Goal: Task Accomplishment & Management: Manage account settings

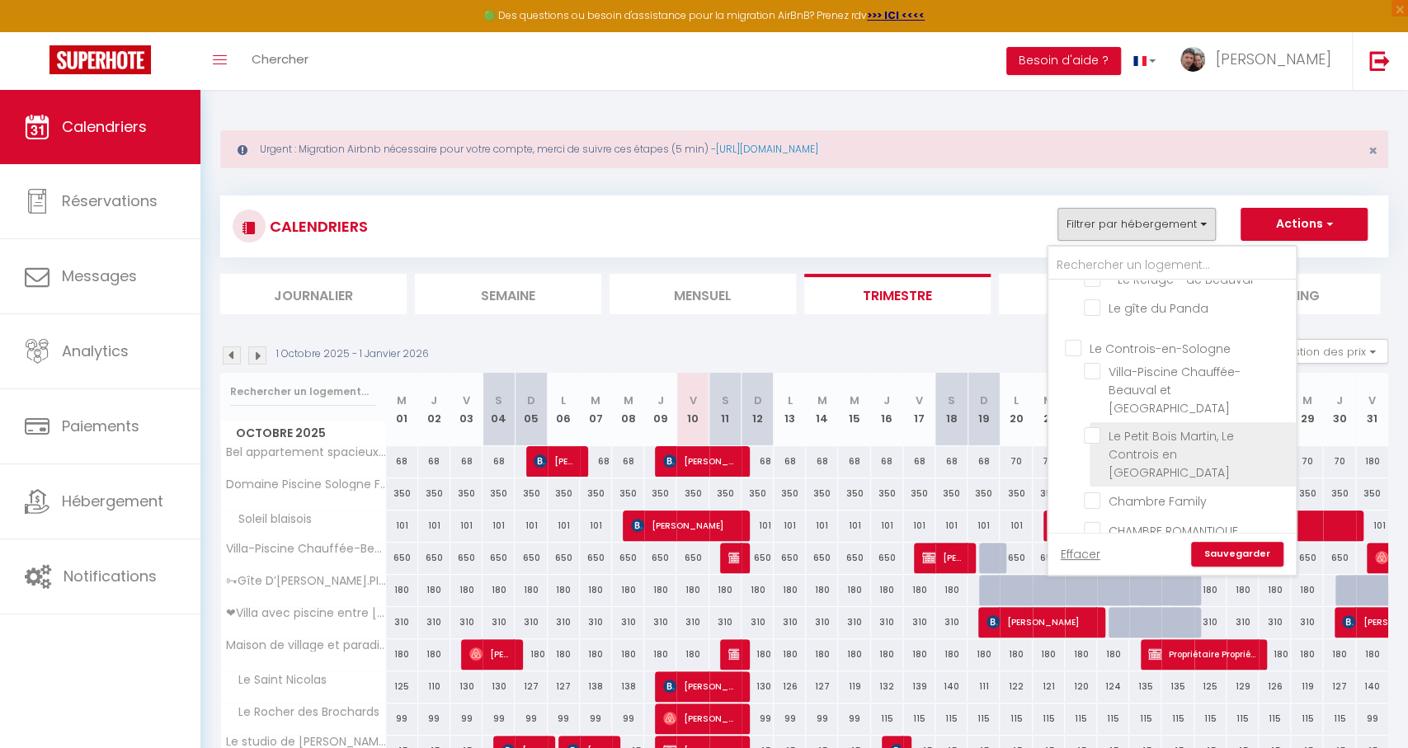
scroll to position [729, 0]
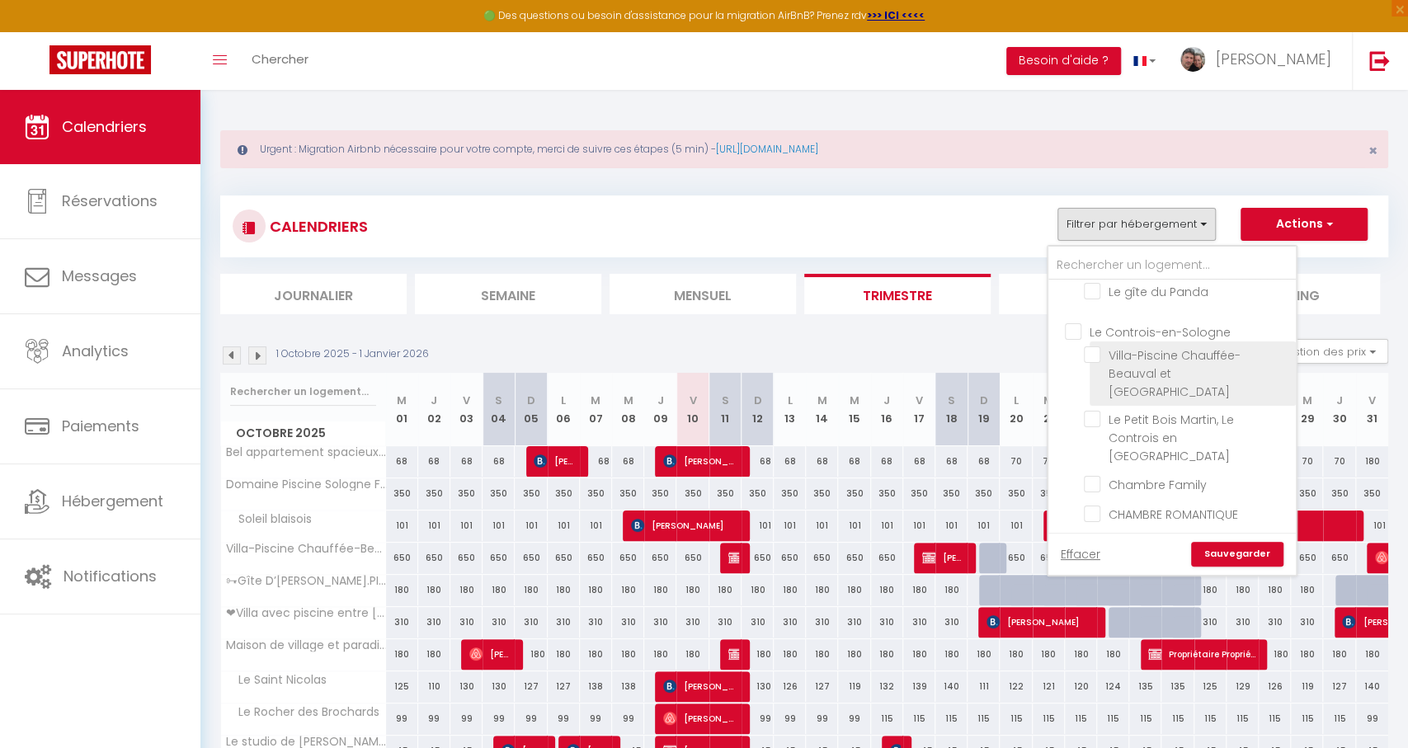
click at [1125, 346] on input "Villa-Piscine Chauffée-Beauval et [GEOGRAPHIC_DATA]" at bounding box center [1187, 354] width 206 height 16
checkbox input "true"
checkbox input "false"
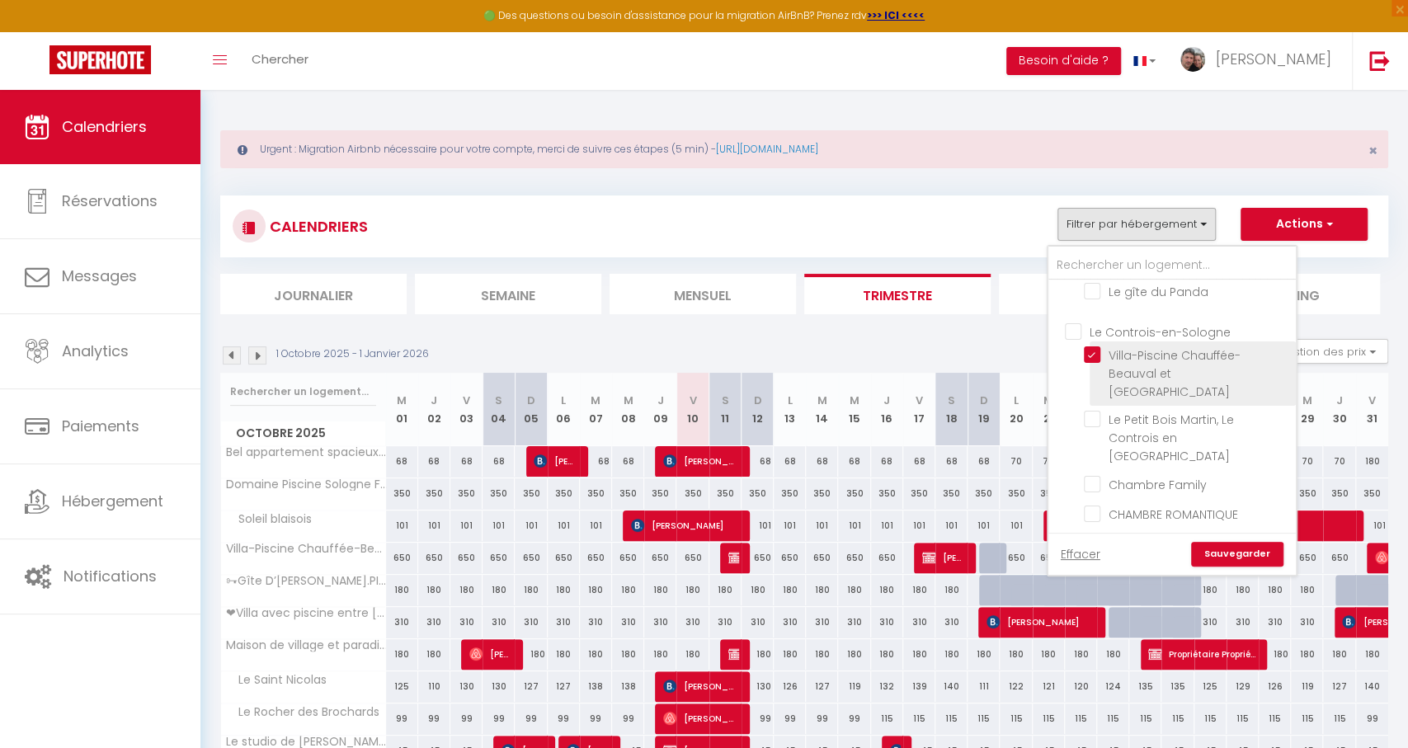
checkbox input "false"
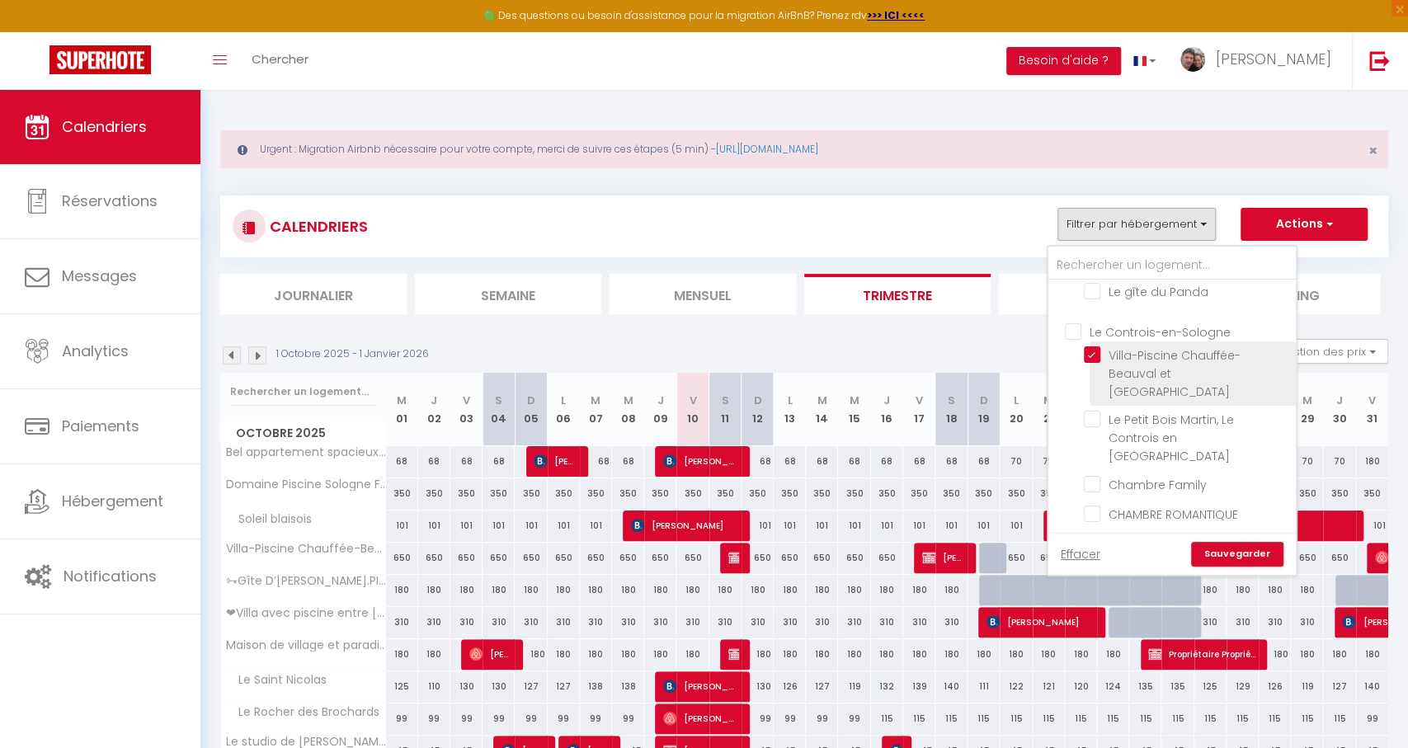
checkbox input "false"
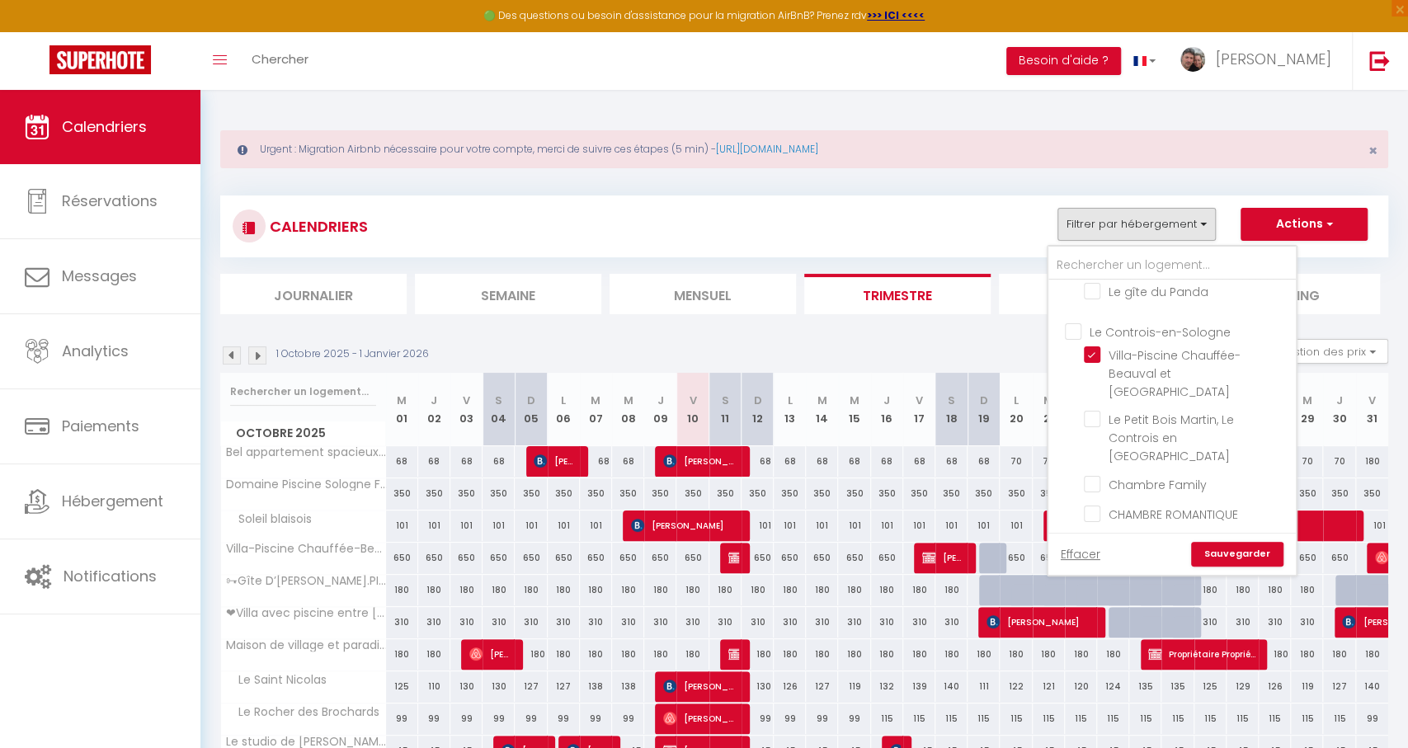
checkbox input "false"
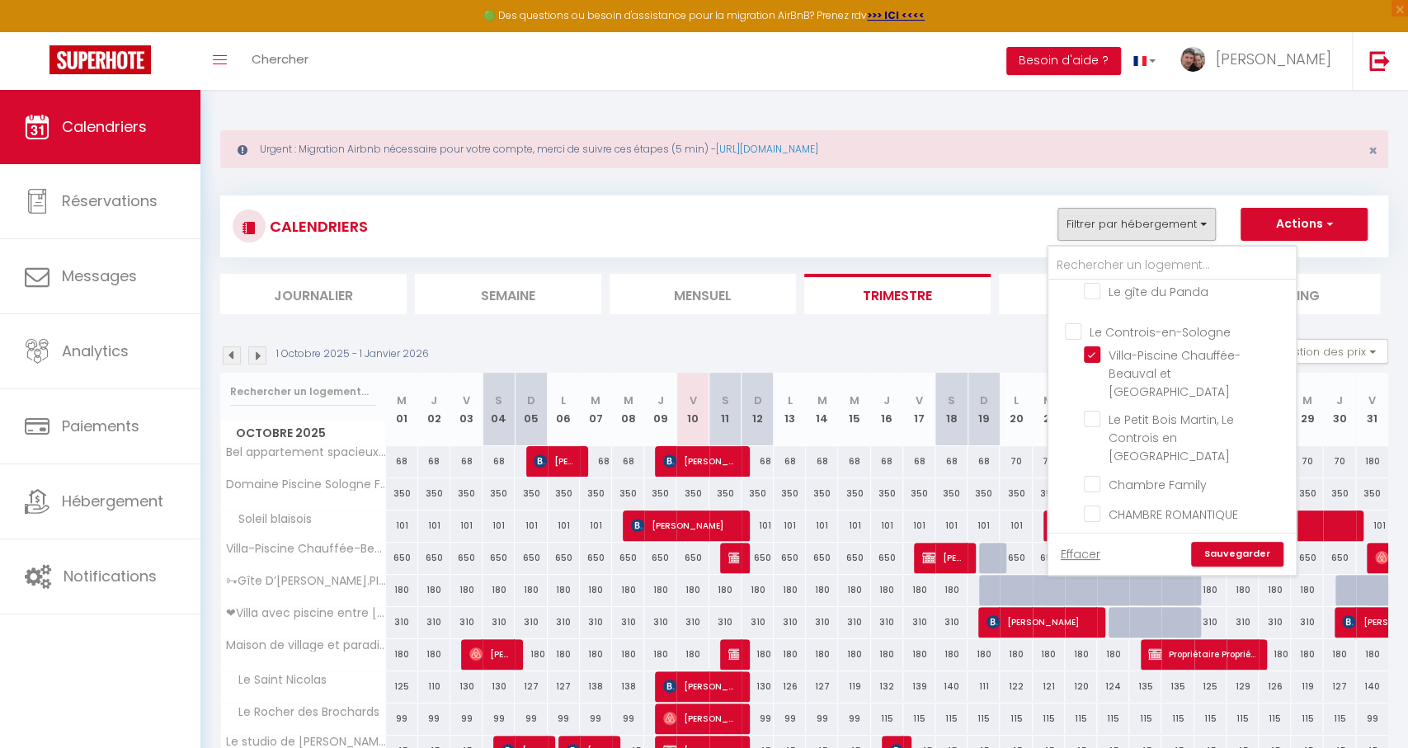
checkbox input "false"
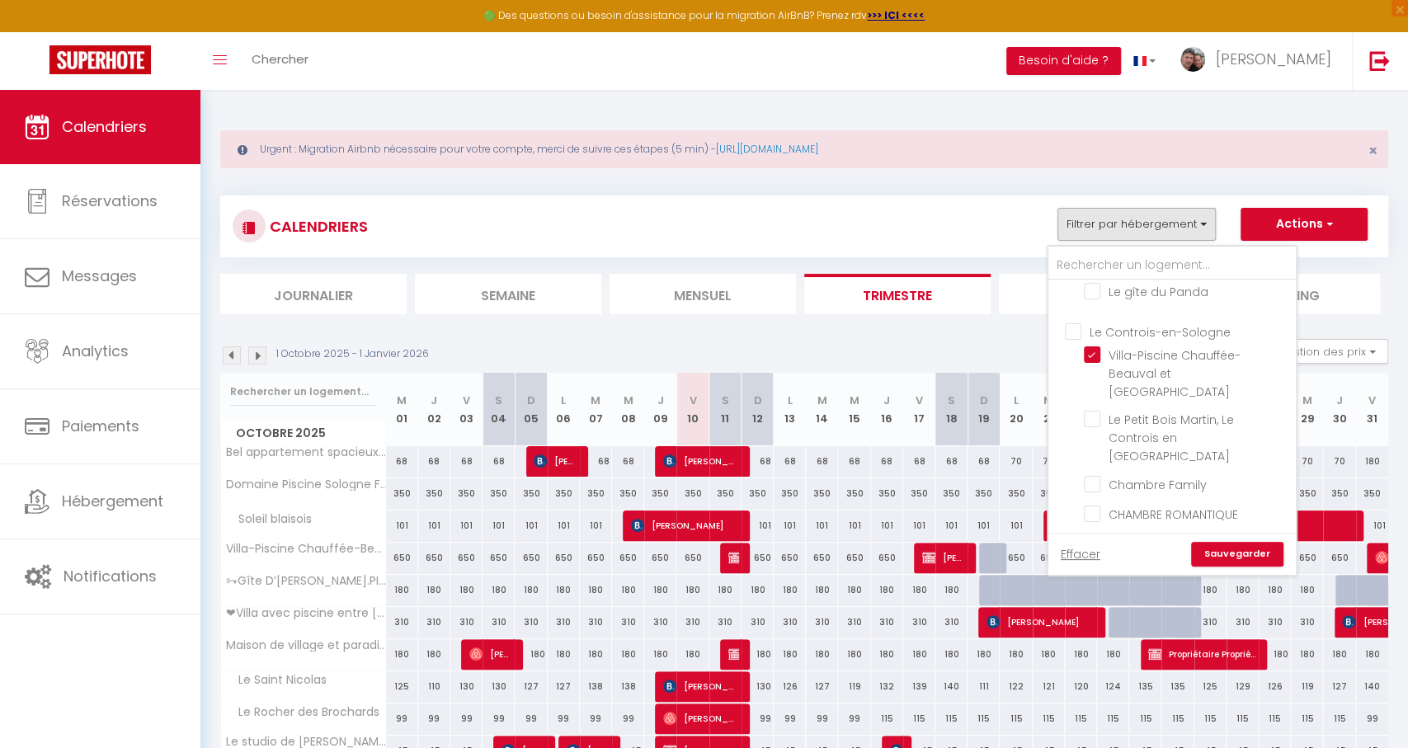
checkbox input "false"
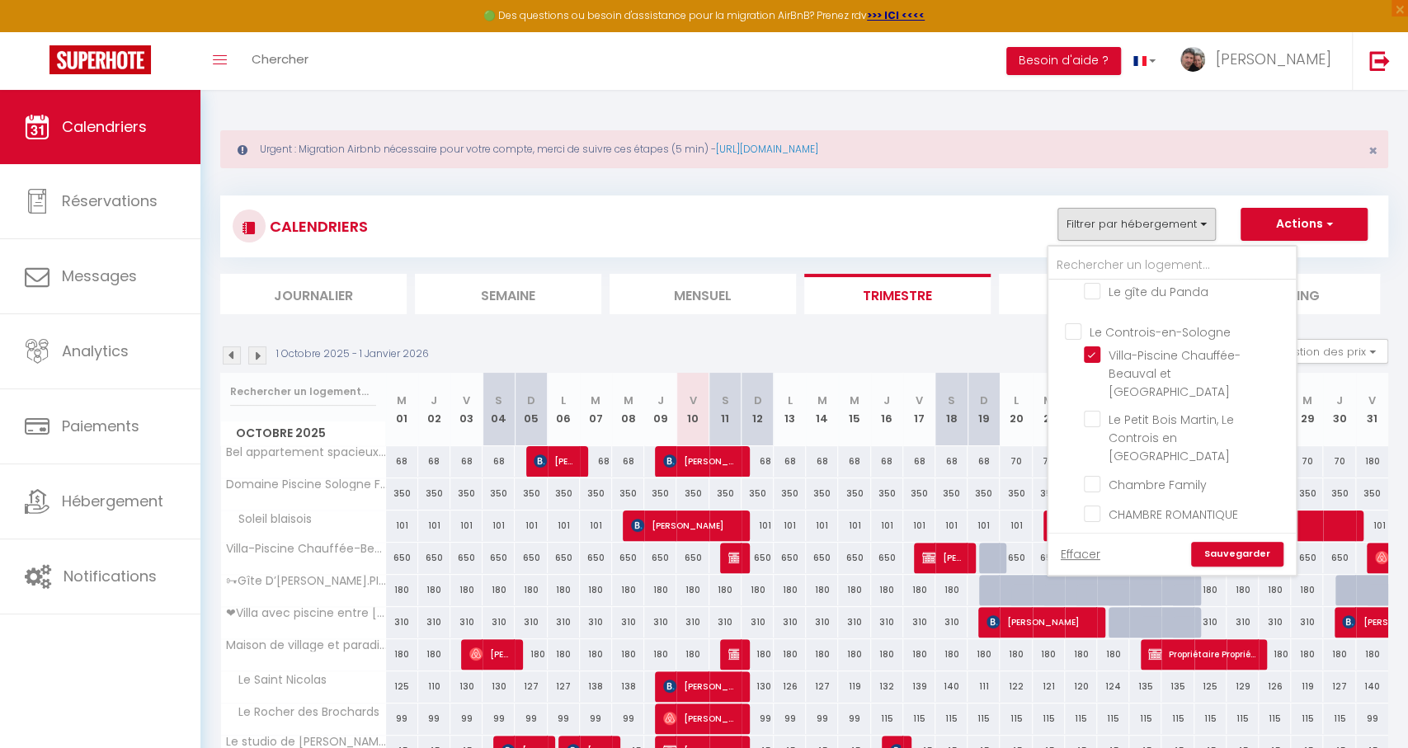
checkbox input "false"
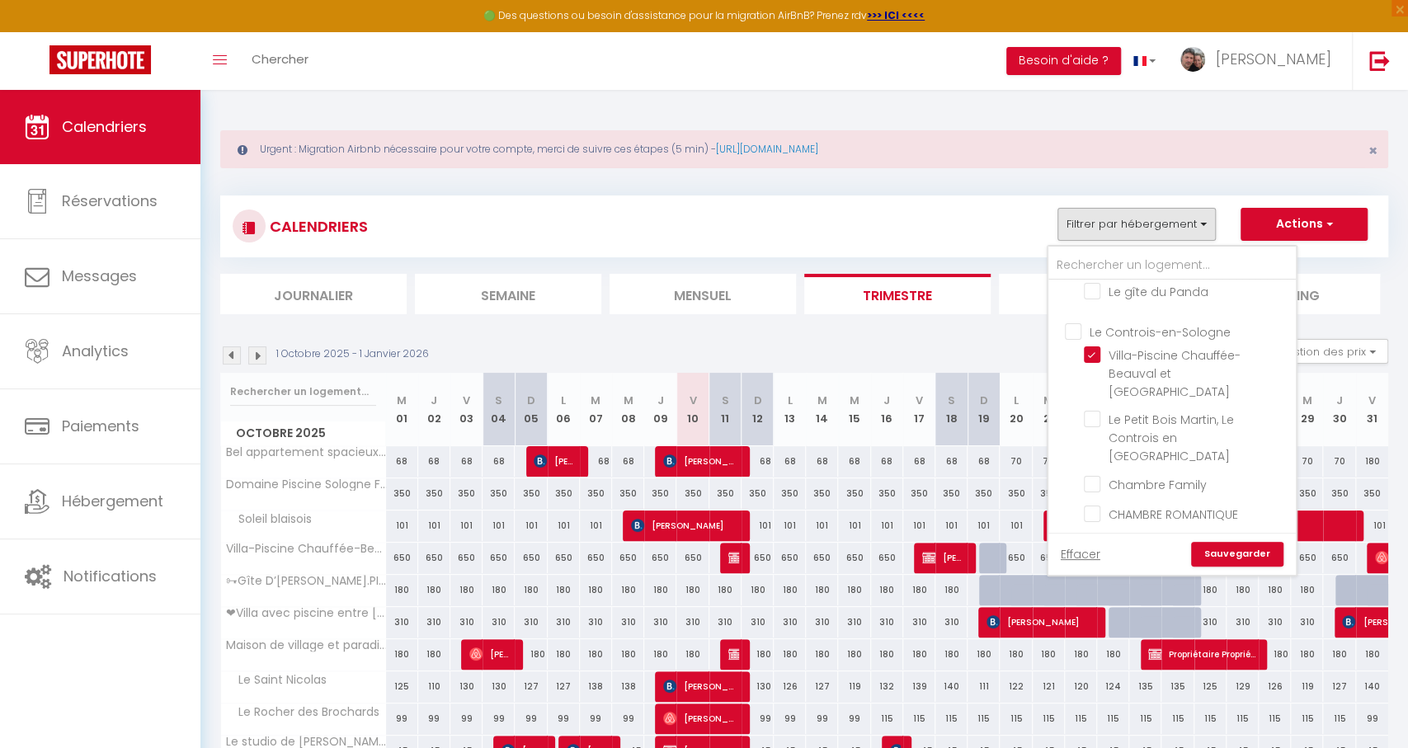
checkbox input "false"
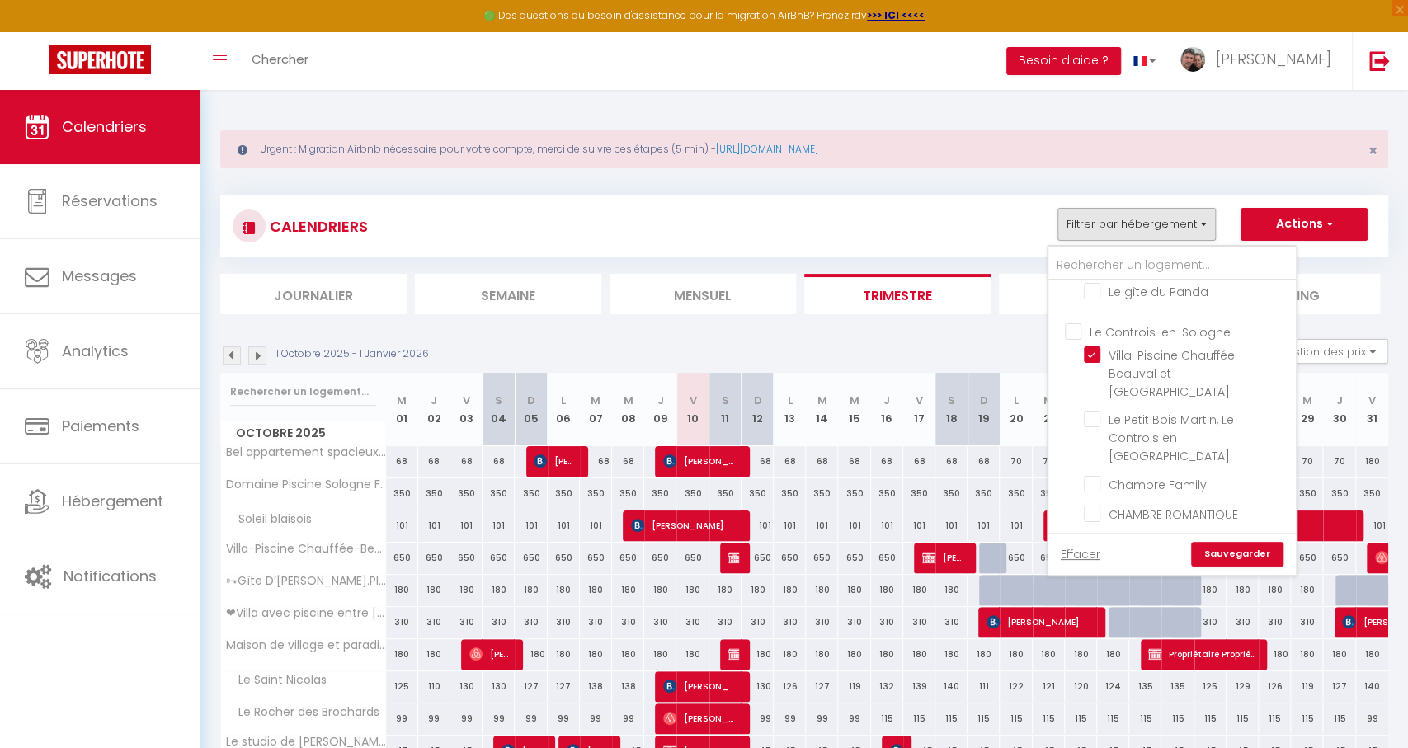
checkbox input "false"
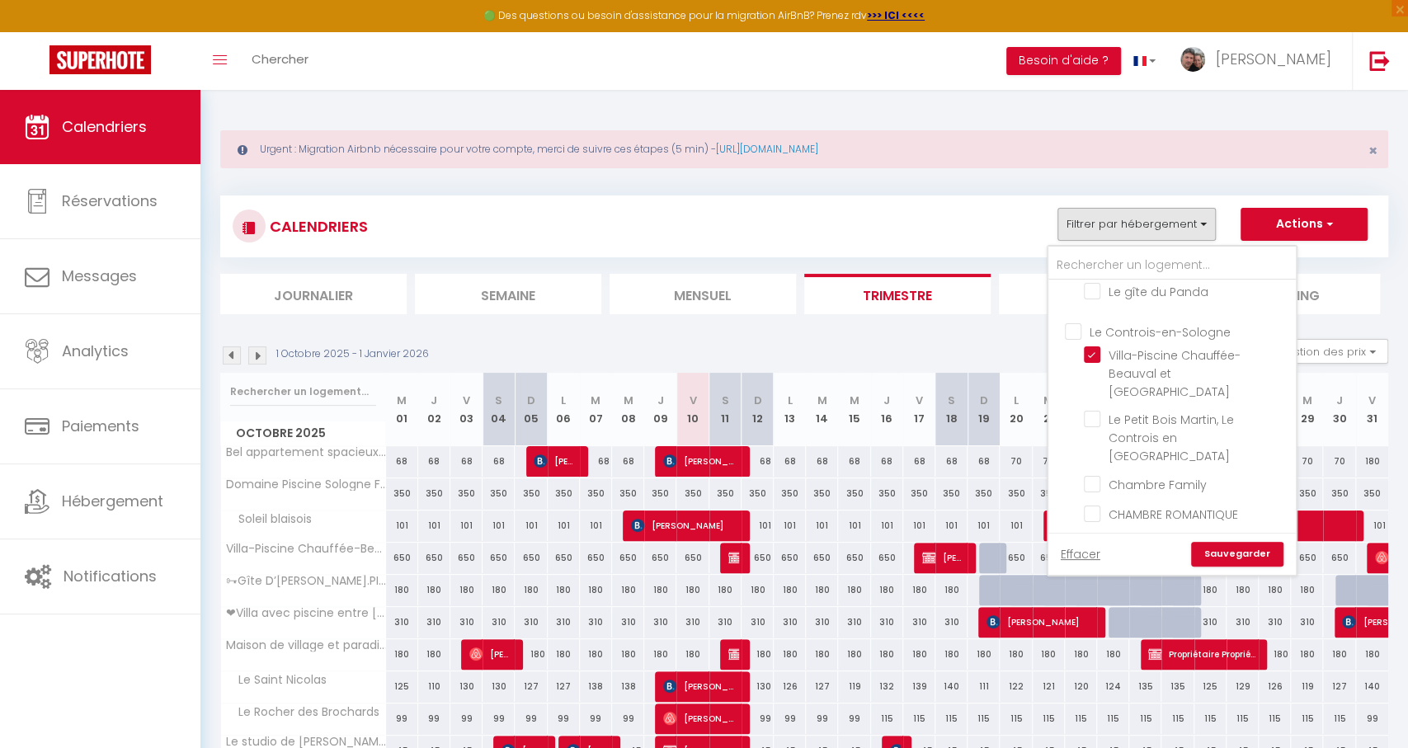
checkbox input "false"
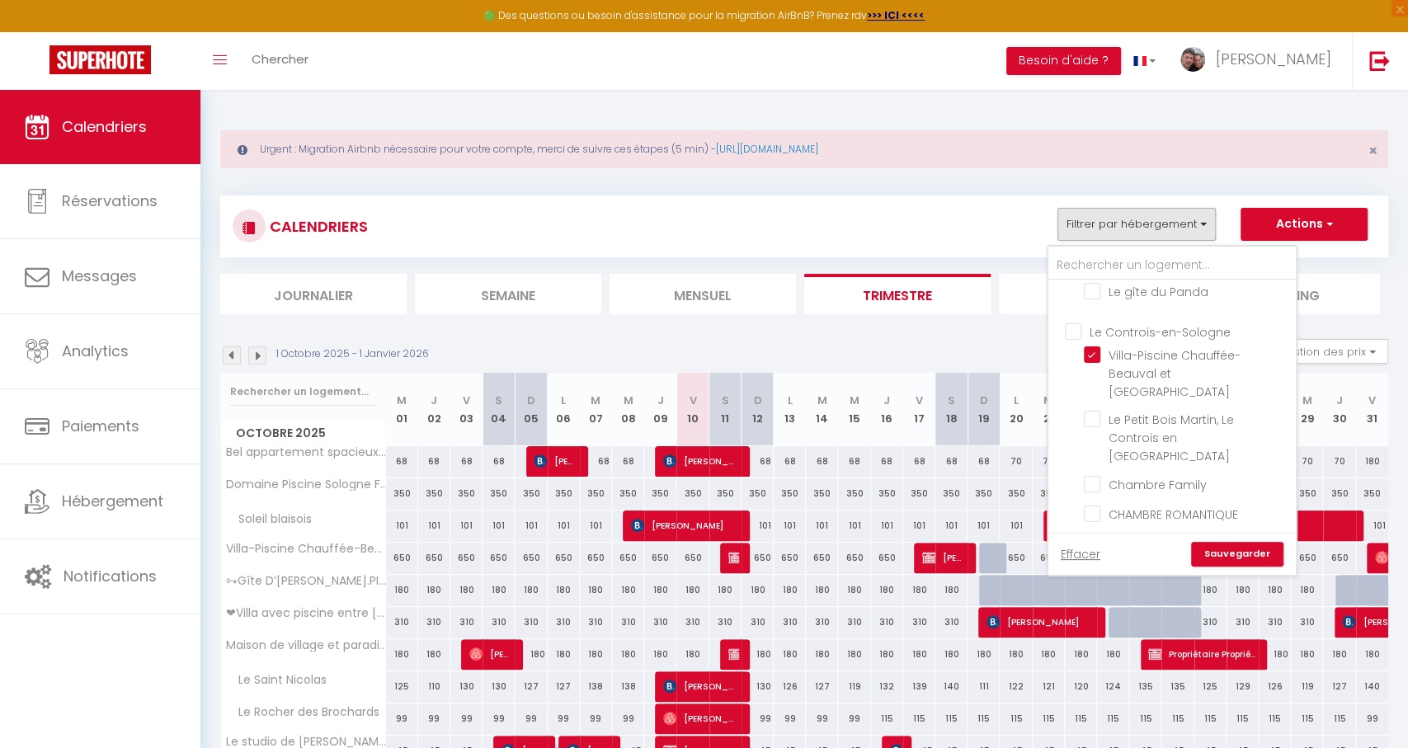
checkbox input "false"
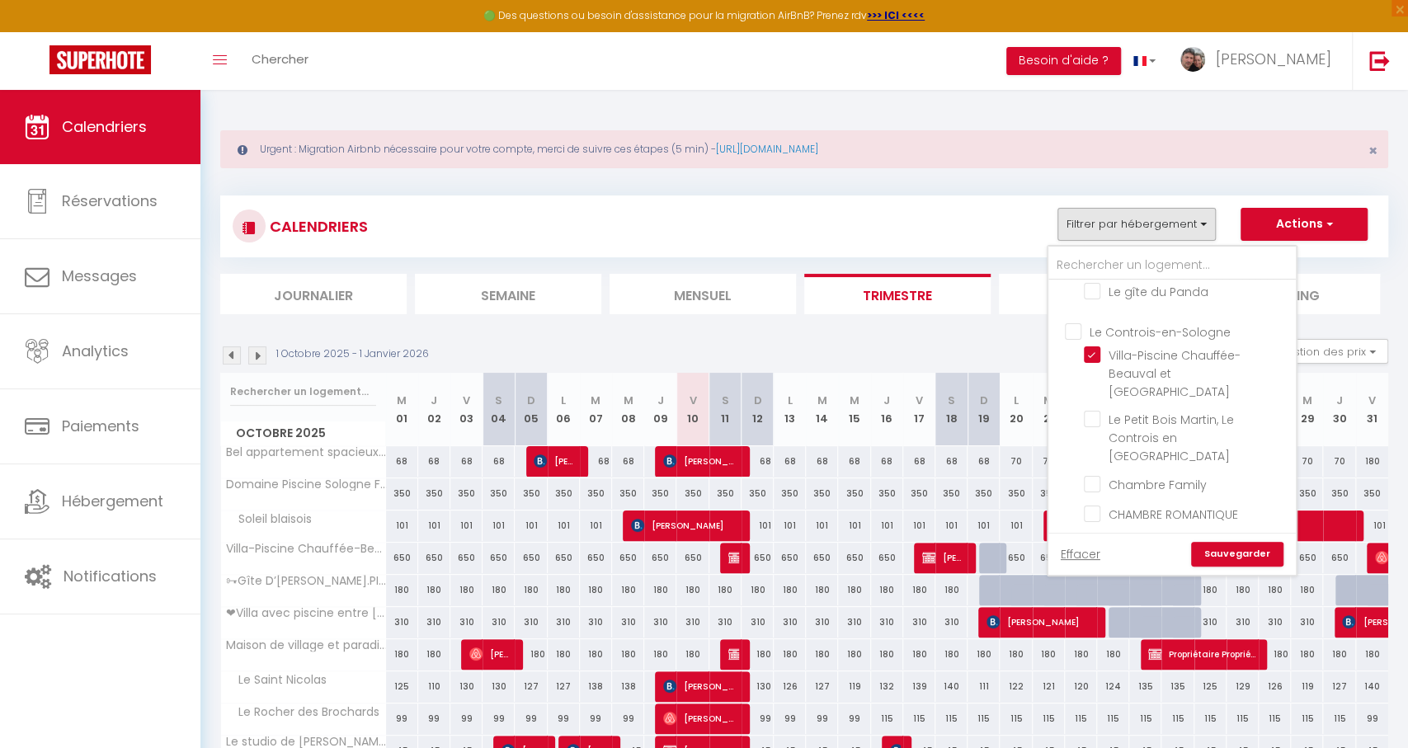
checkbox input "false"
click at [1239, 563] on link "Sauvegarder" at bounding box center [1237, 554] width 92 height 25
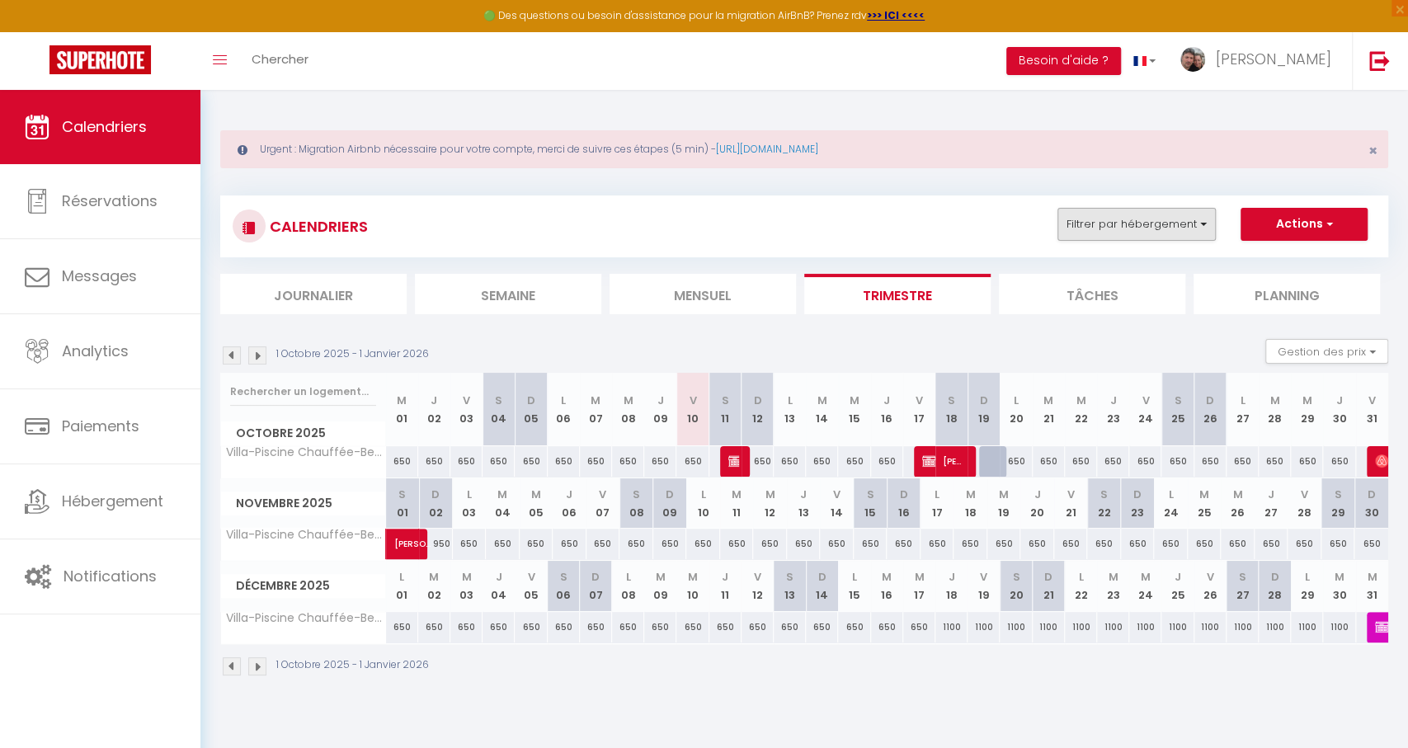
click at [1139, 227] on button "Filtrer par hébergement" at bounding box center [1137, 224] width 158 height 33
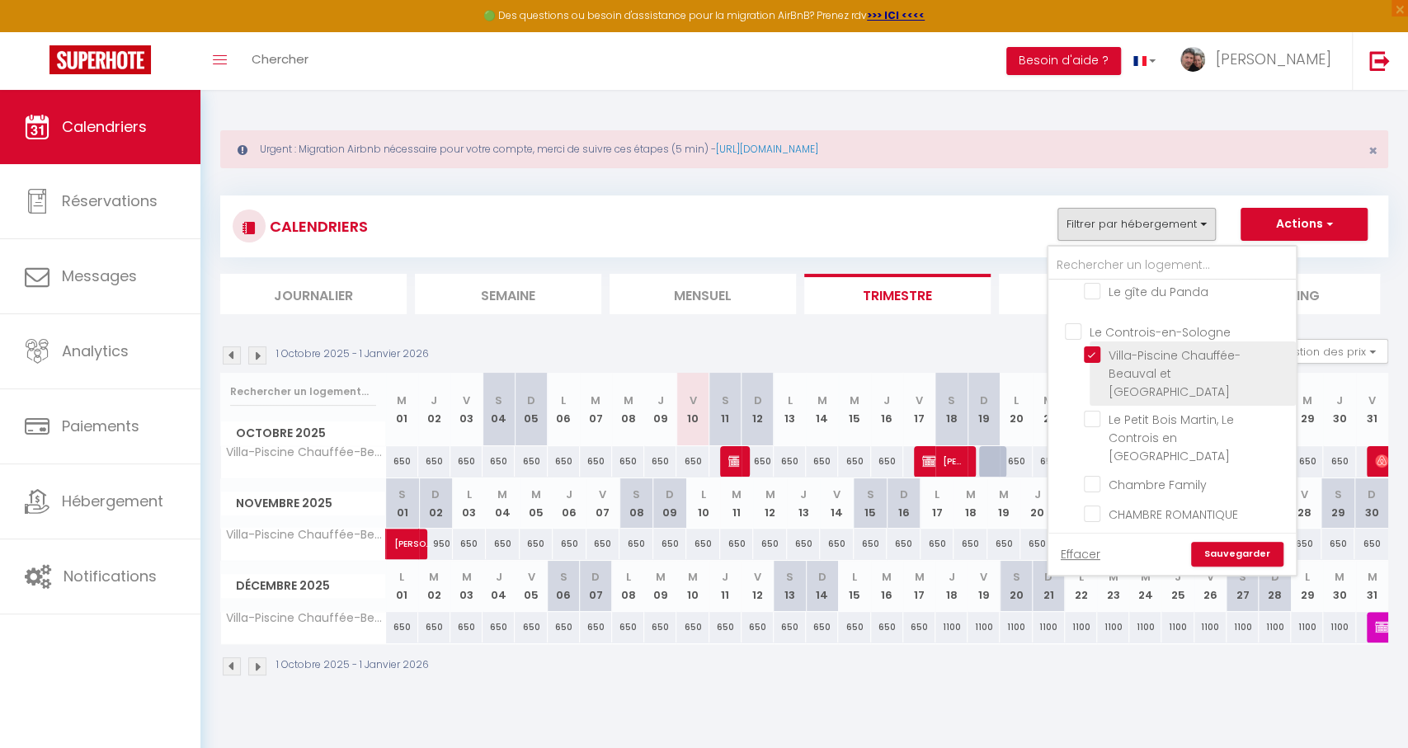
click at [1135, 346] on input "Villa-Piscine Chauffée-Beauval et [GEOGRAPHIC_DATA]" at bounding box center [1187, 354] width 206 height 16
checkbox input "false"
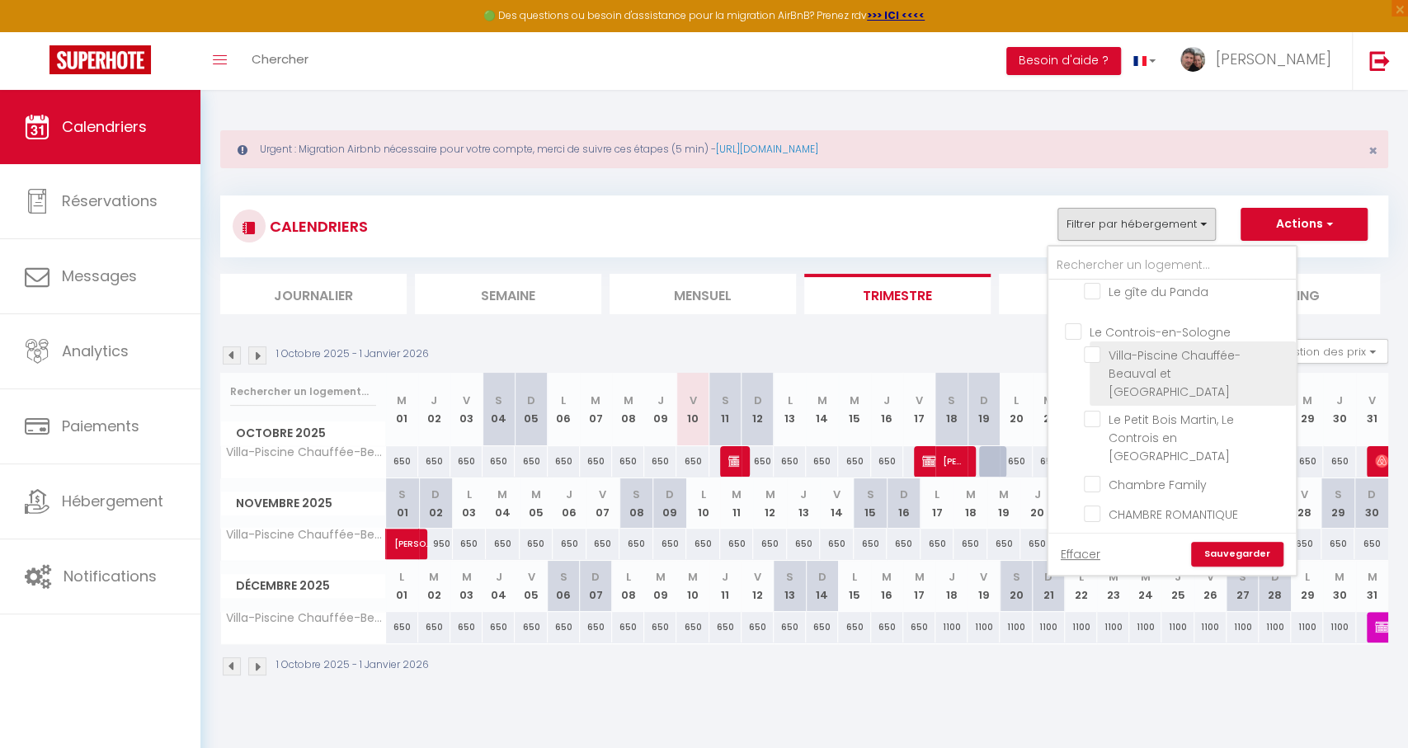
checkbox input "false"
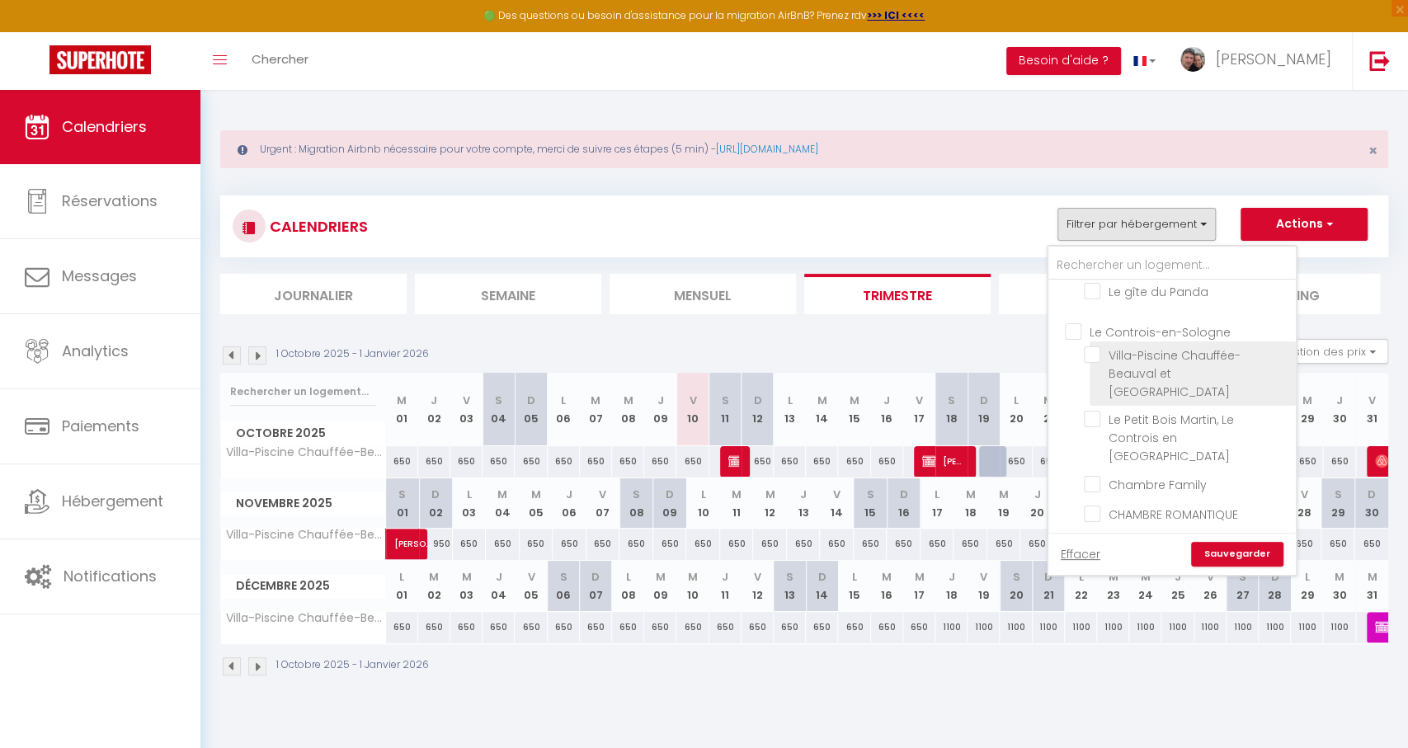
checkbox input "false"
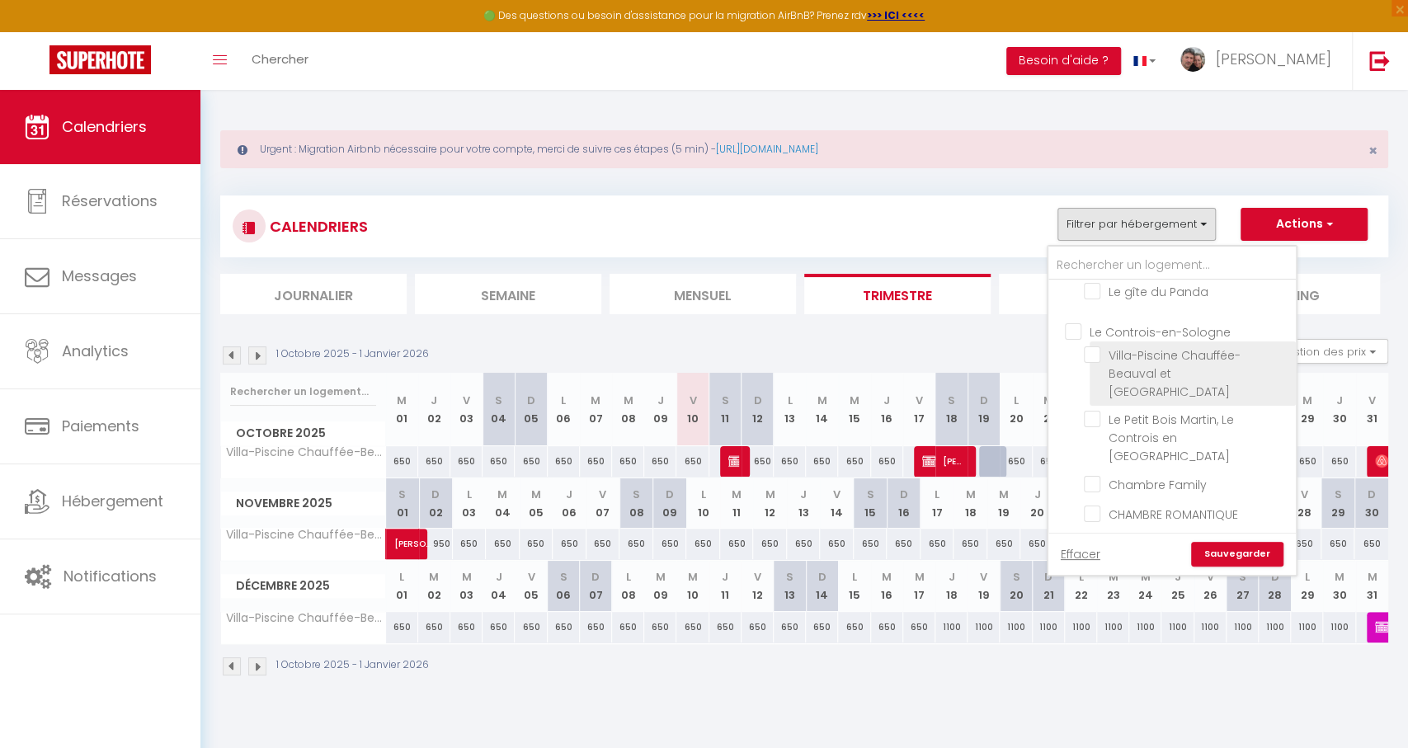
checkbox input "false"
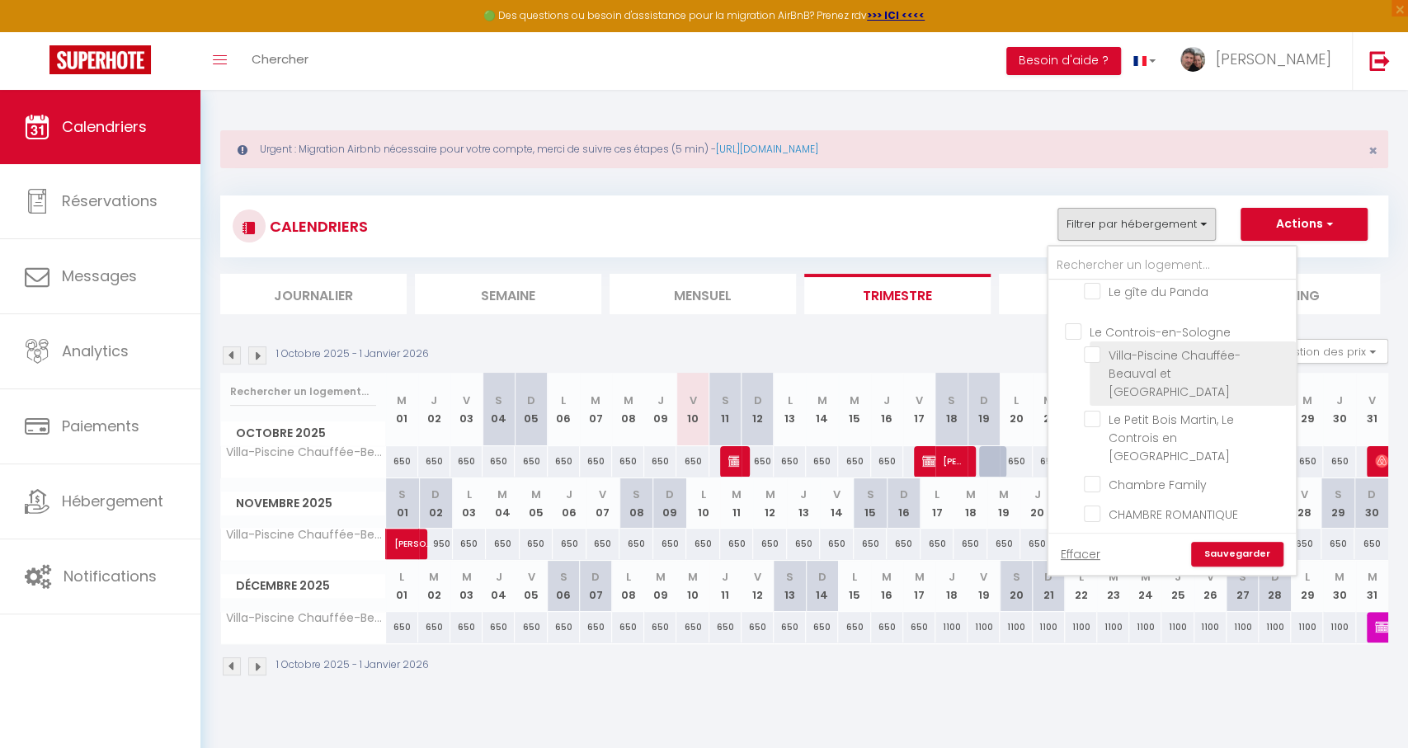
checkbox input "false"
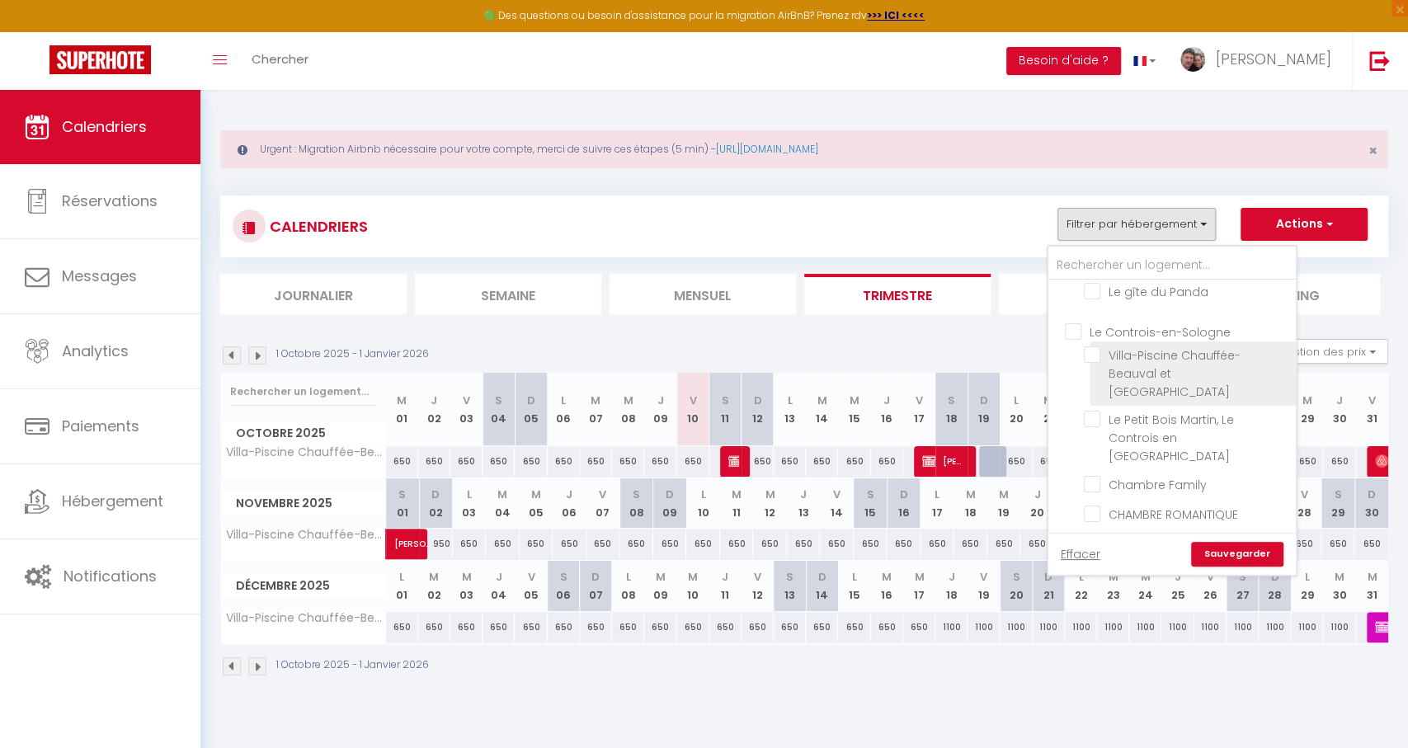
checkbox input "false"
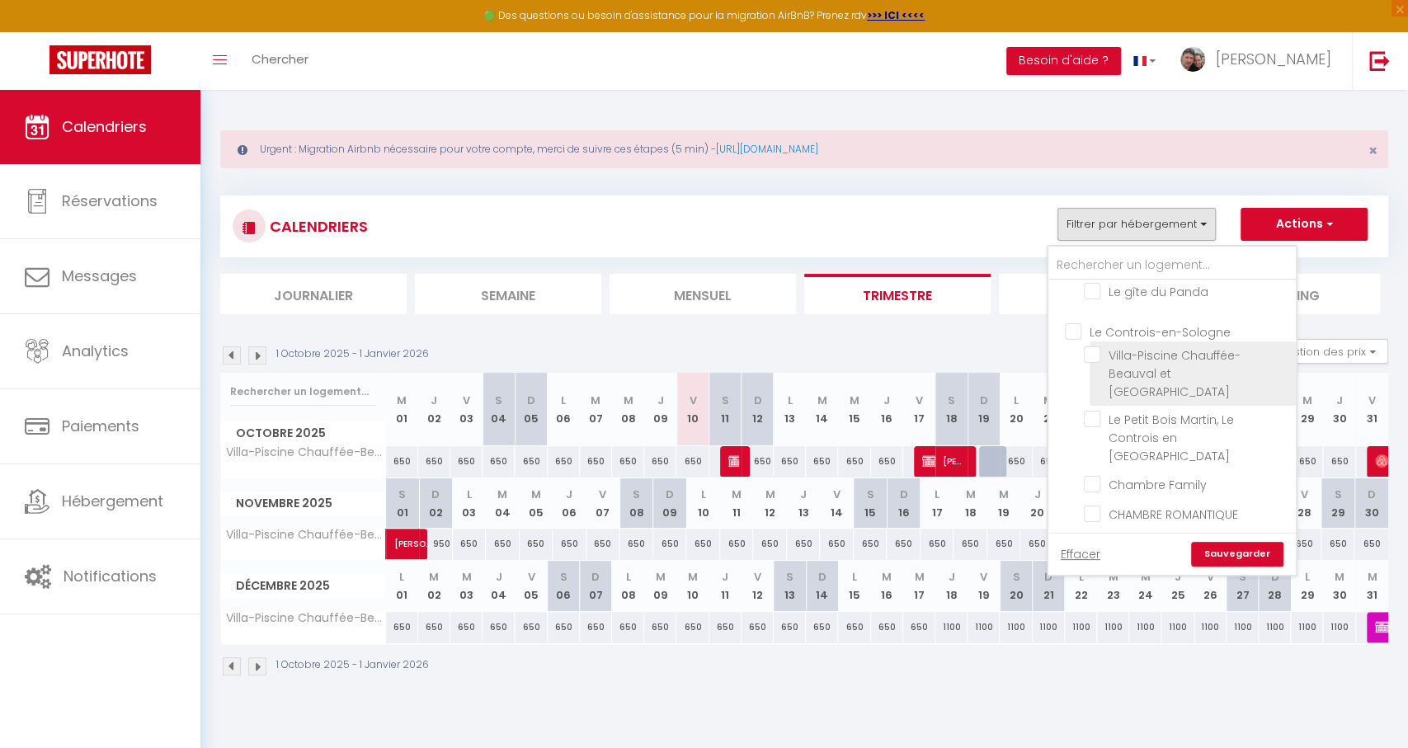
checkbox input "false"
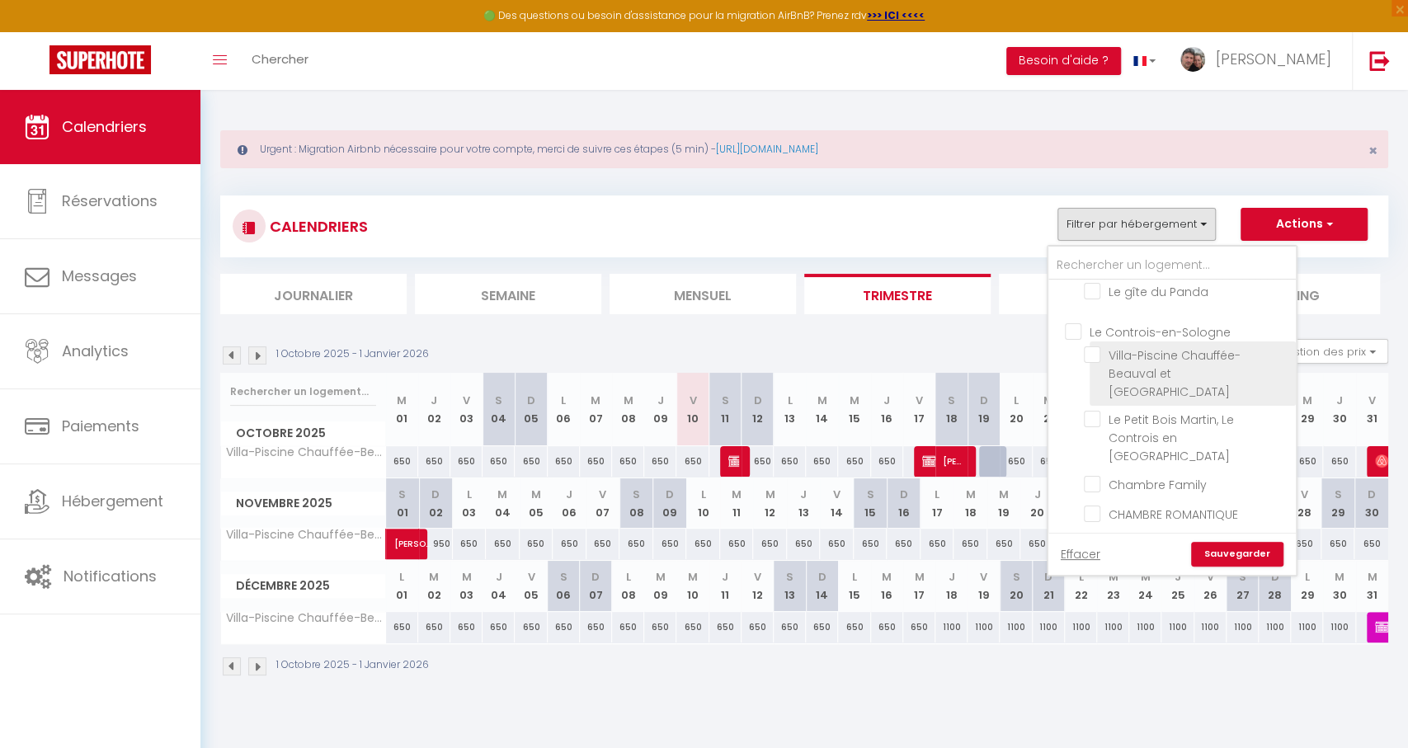
checkbox input "false"
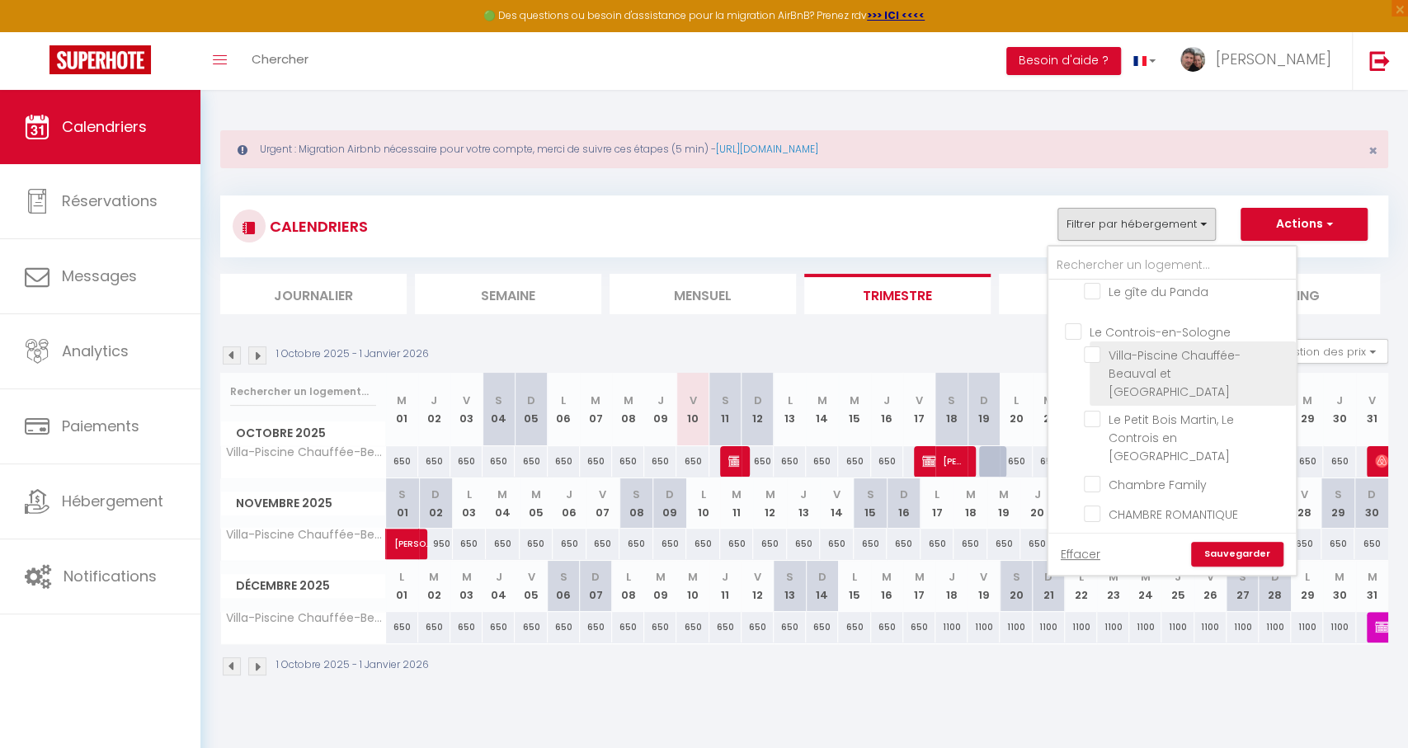
checkbox input "false"
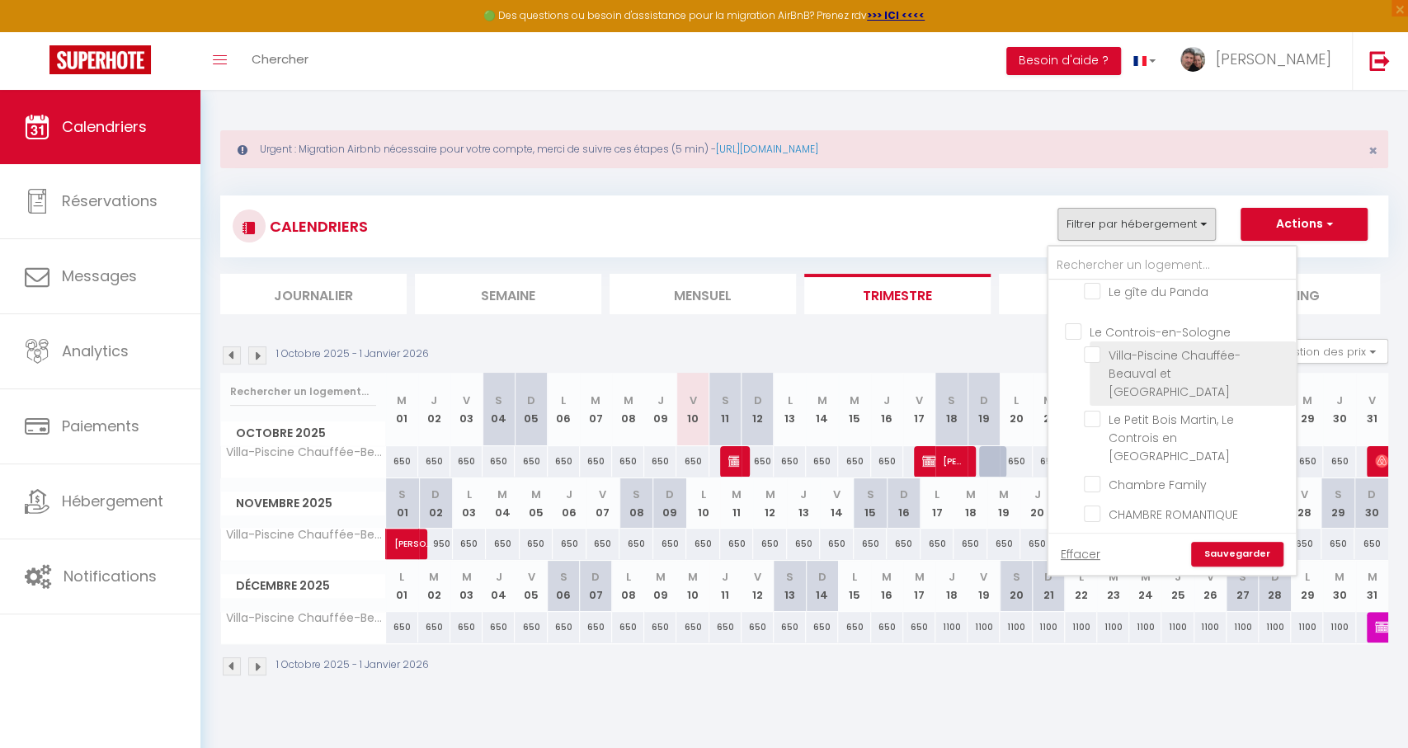
checkbox input "false"
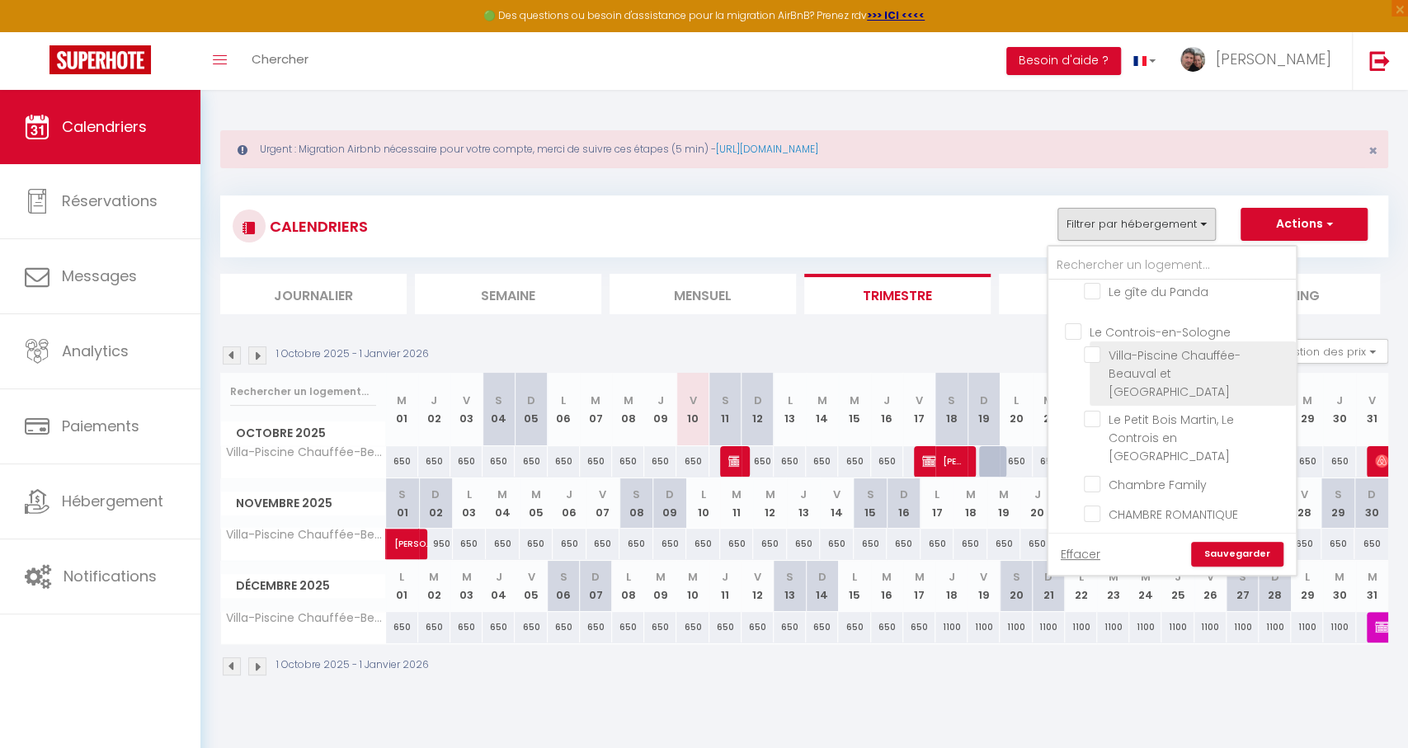
checkbox input "false"
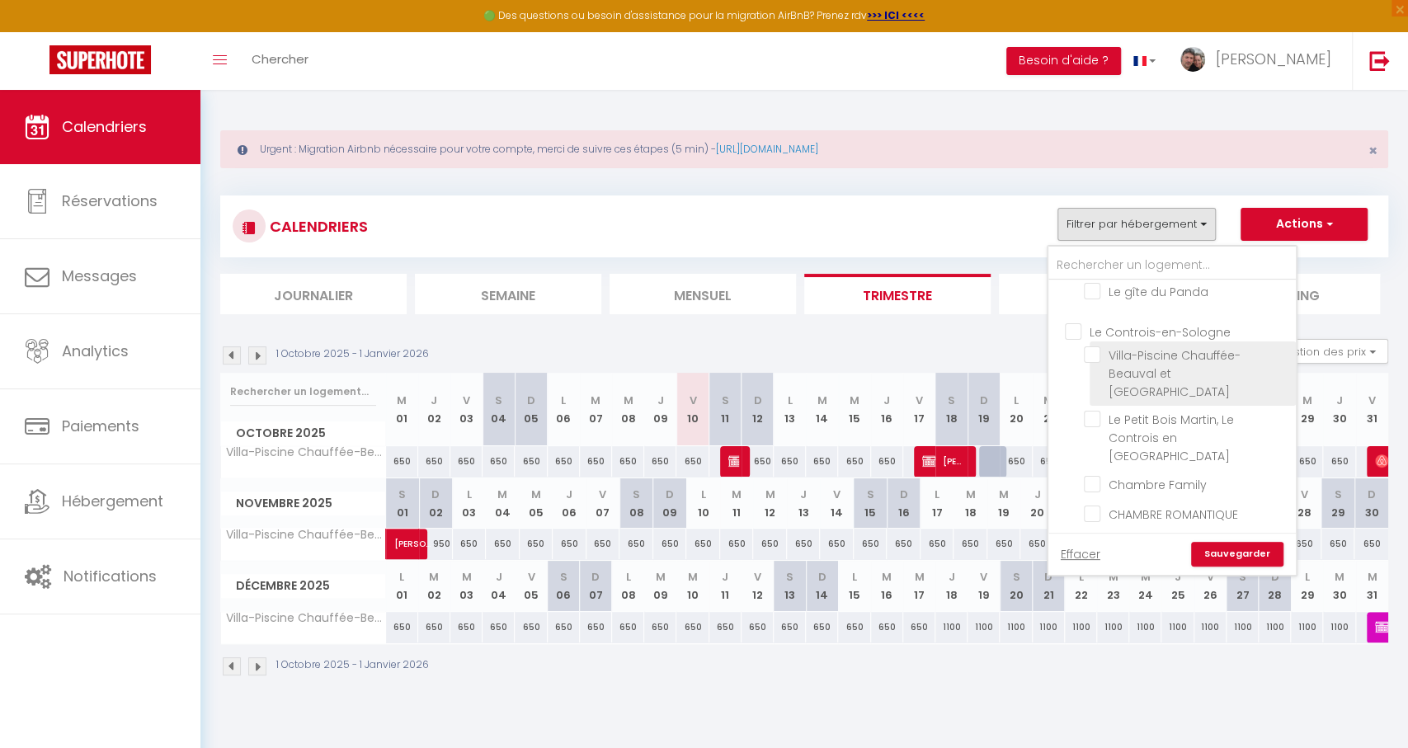
checkbox input "false"
click at [1249, 559] on link "Sauvegarder" at bounding box center [1237, 554] width 92 height 25
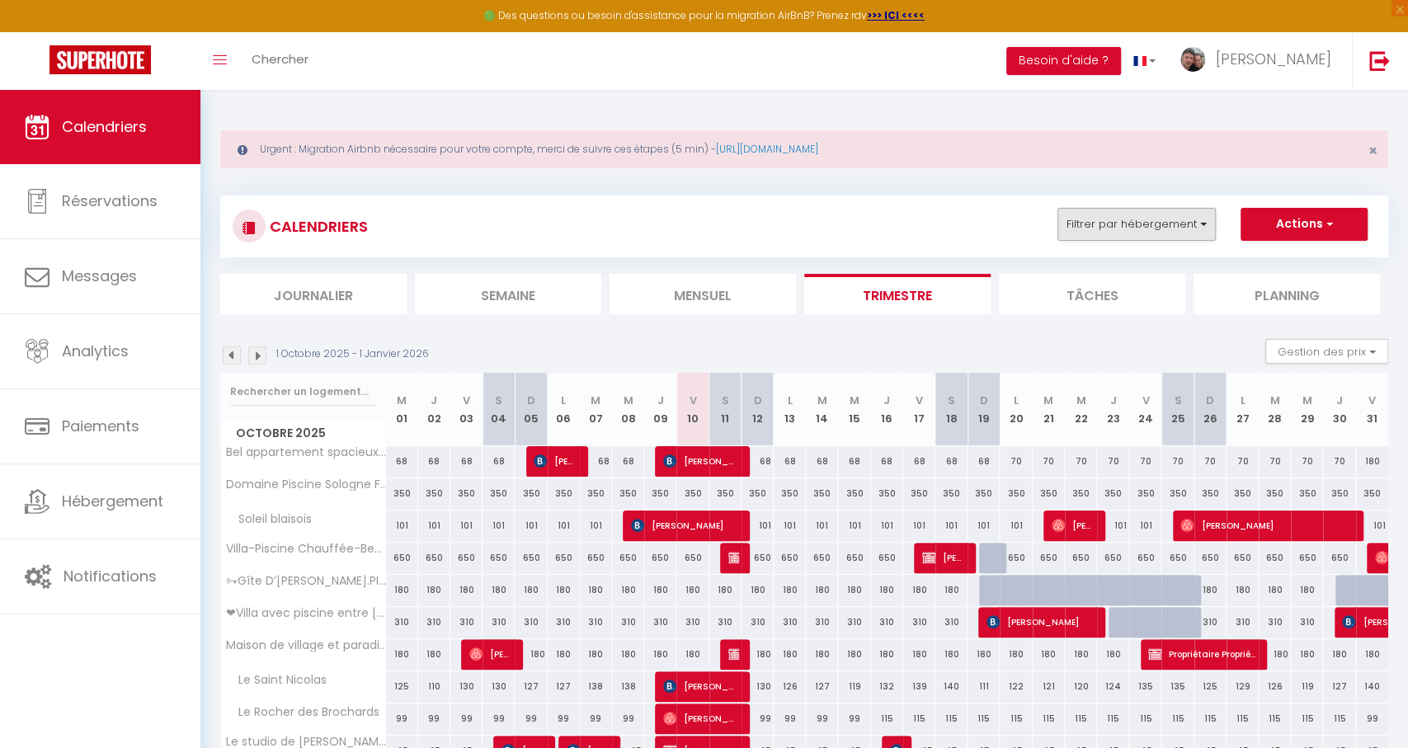
click at [1170, 211] on button "Filtrer par hébergement" at bounding box center [1137, 224] width 158 height 33
